Goal: Information Seeking & Learning: Learn about a topic

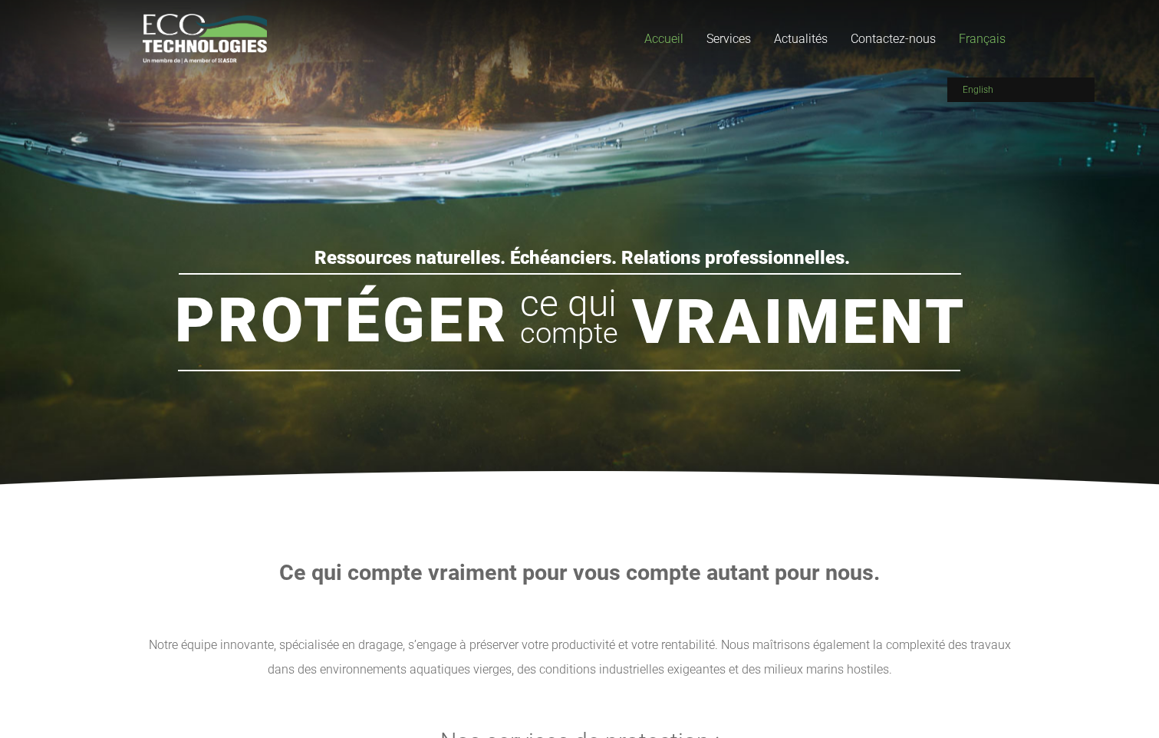
click at [991, 87] on span "English" at bounding box center [978, 89] width 31 height 11
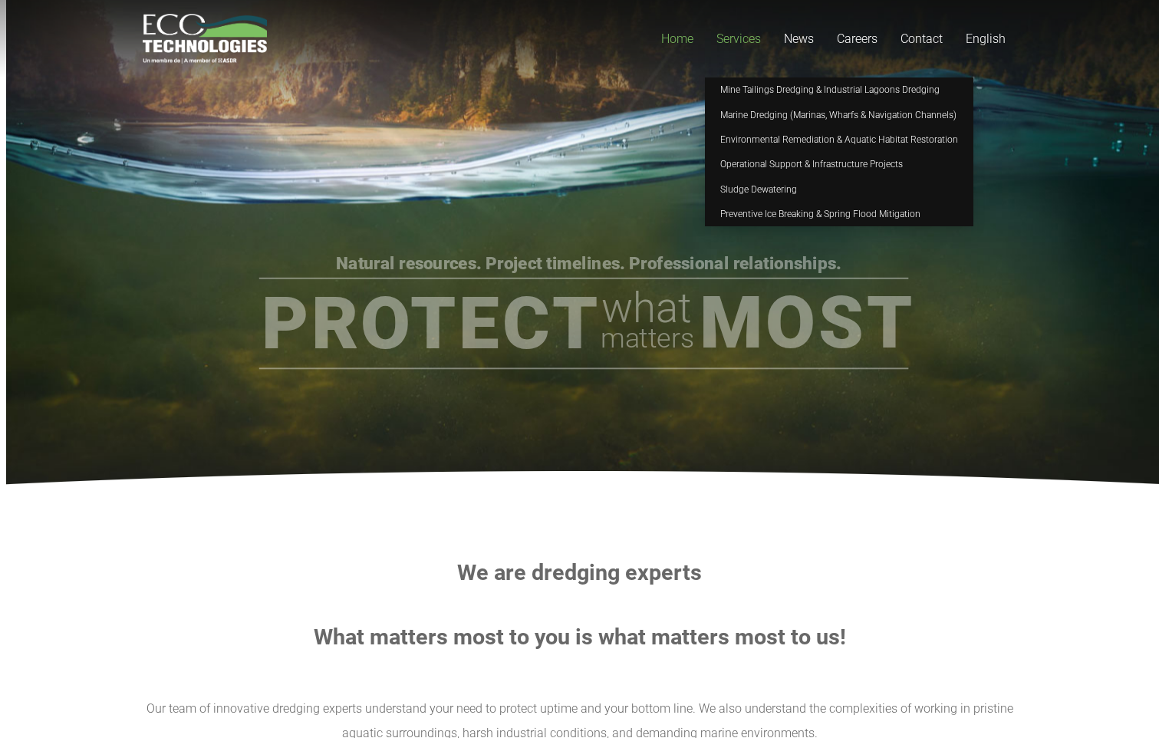
click at [756, 41] on span "Services" at bounding box center [738, 38] width 44 height 15
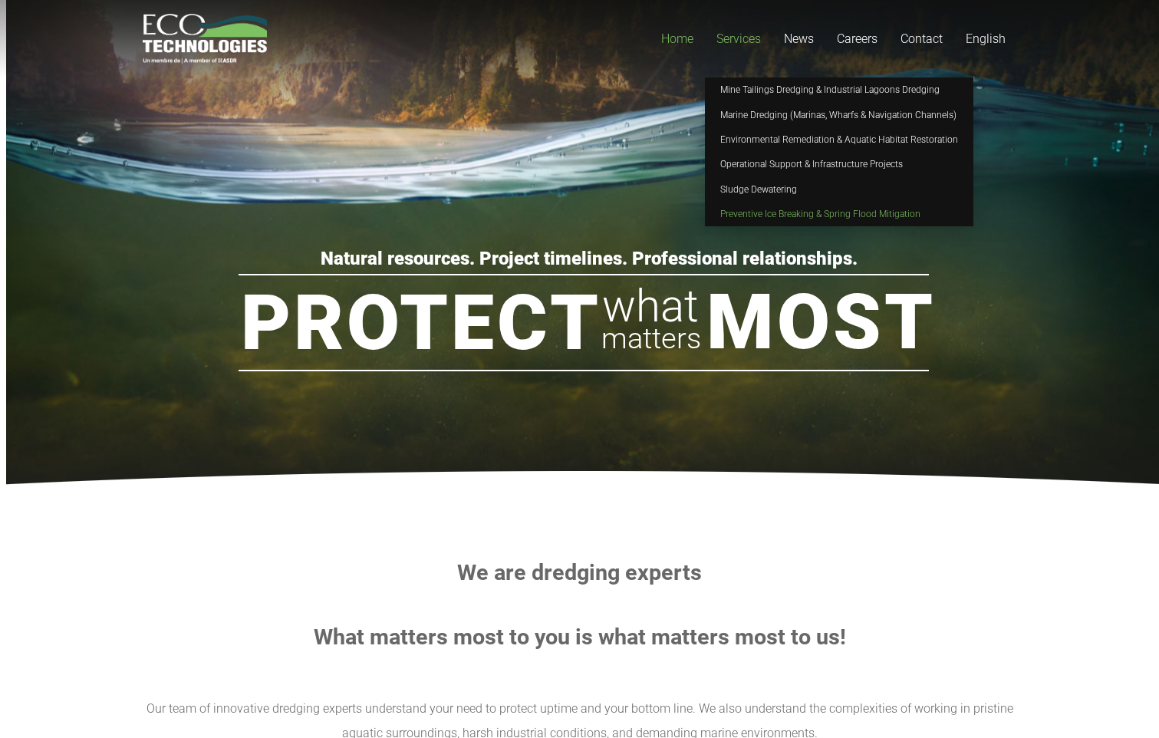
click at [776, 208] on link "Preventive Ice Breaking & Spring Flood Mitigation" at bounding box center [839, 214] width 268 height 25
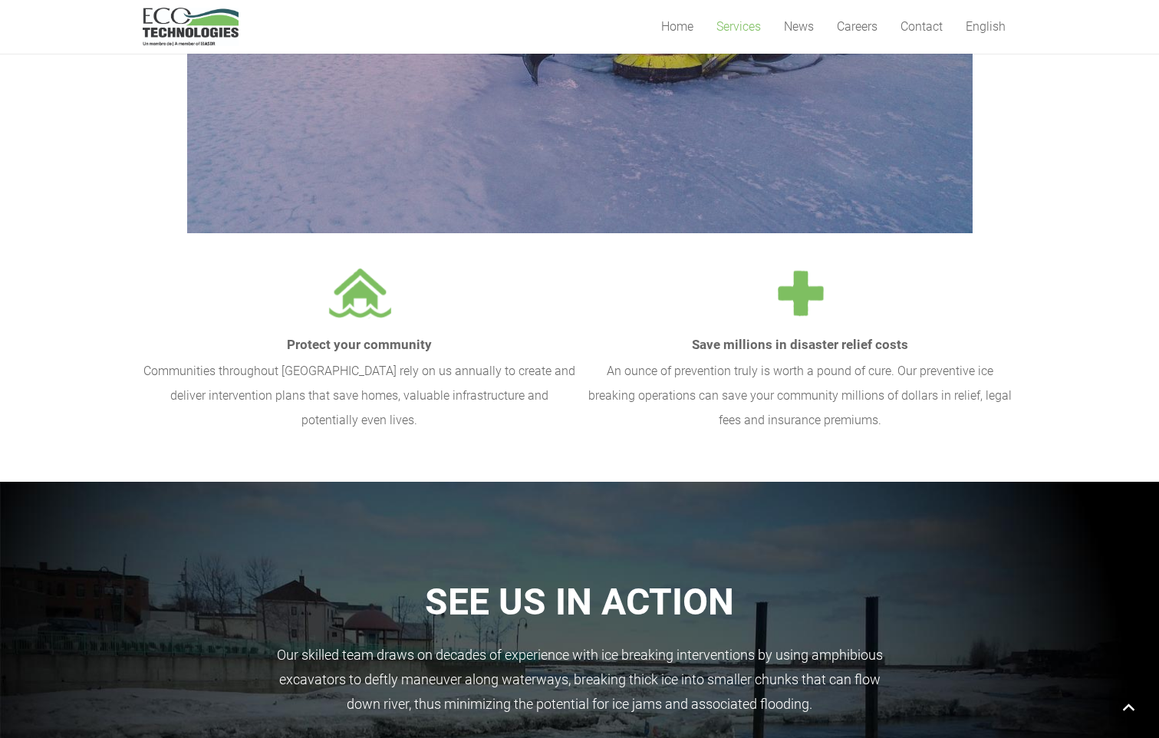
scroll to position [1074, 0]
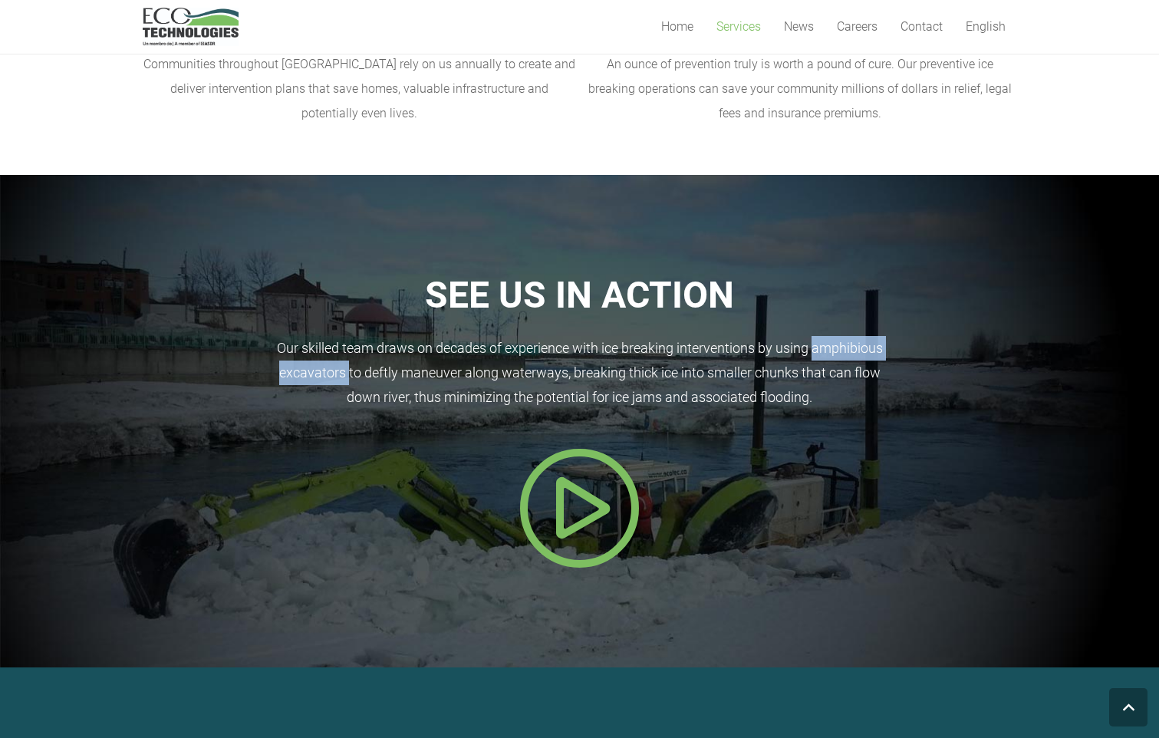
drag, startPoint x: 812, startPoint y: 352, endPoint x: 344, endPoint y: 370, distance: 469.0
click at [344, 370] on p "Our skilled team draws on decades of experience with ice breaking interventions…" at bounding box center [580, 373] width 874 height 74
copy p "amphibious excavators"
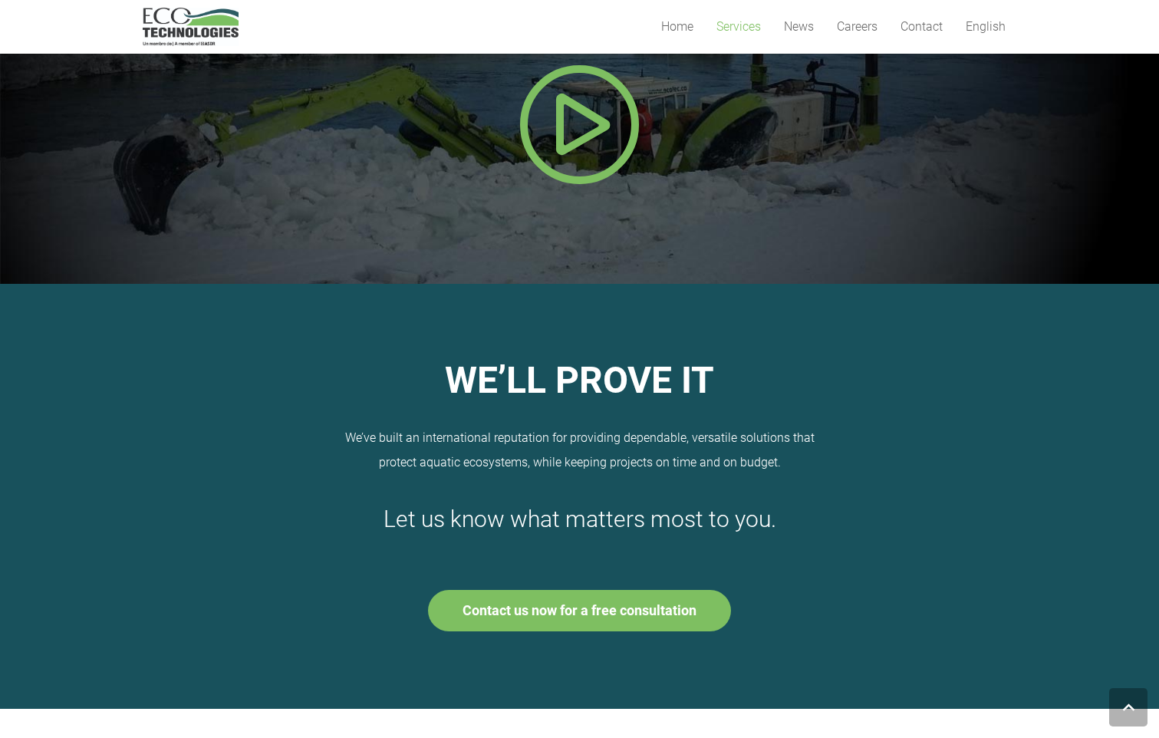
scroll to position [1151, 0]
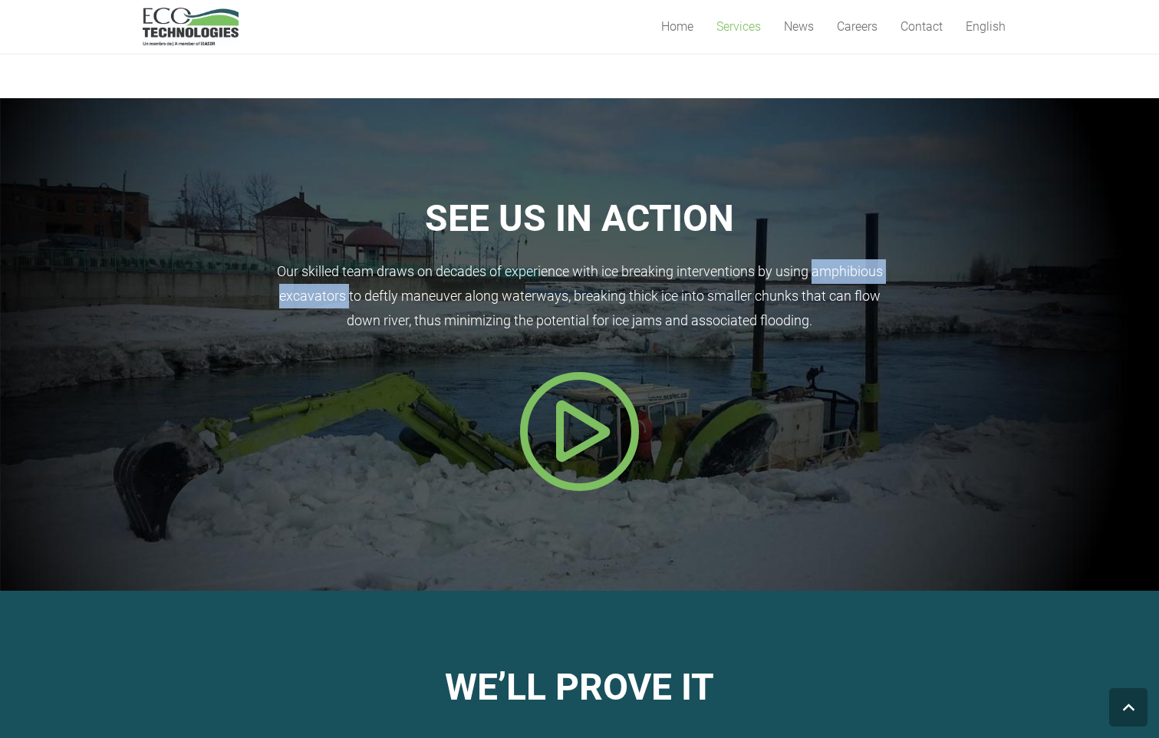
click at [542, 437] on icon "Popup" at bounding box center [580, 431] width 123 height 123
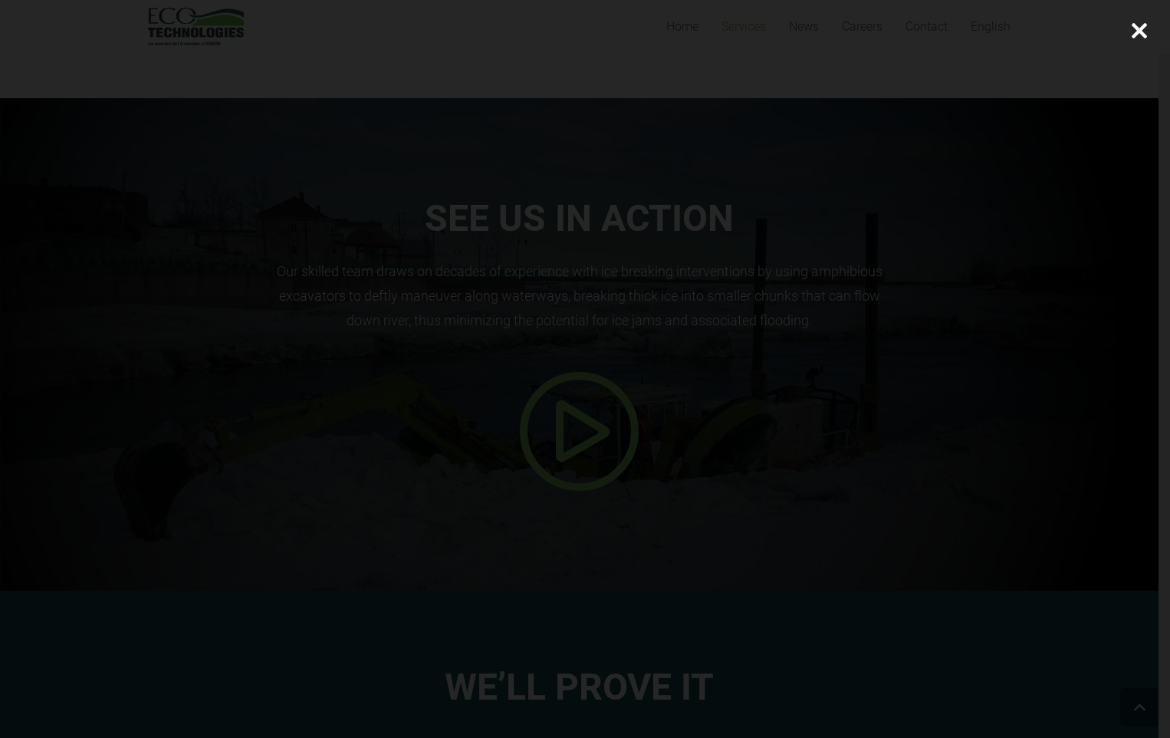
click at [140, 380] on div at bounding box center [585, 369] width 1170 height 738
